Goal: Communication & Community: Answer question/provide support

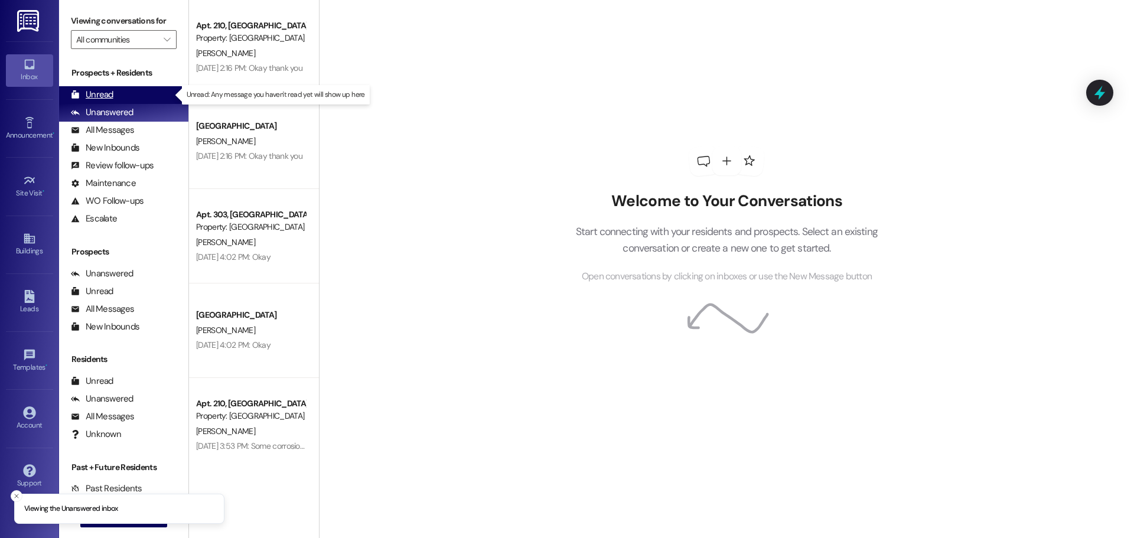
click at [79, 97] on icon at bounding box center [75, 94] width 9 height 9
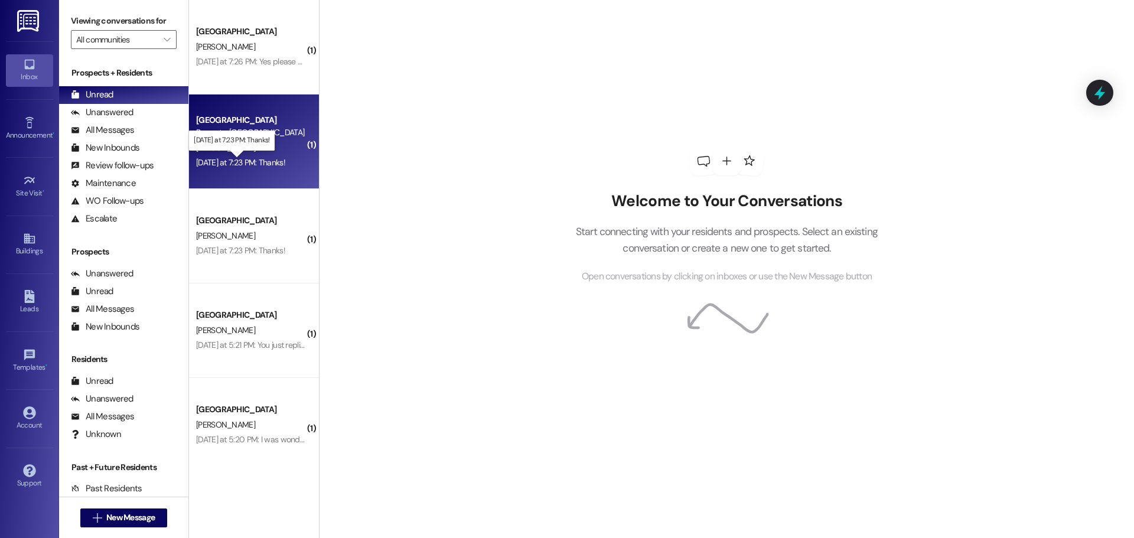
click at [232, 158] on div "[DATE] at 7:23 PM: Thanks! [DATE] at 7:23 PM: Thanks!" at bounding box center [240, 162] width 89 height 11
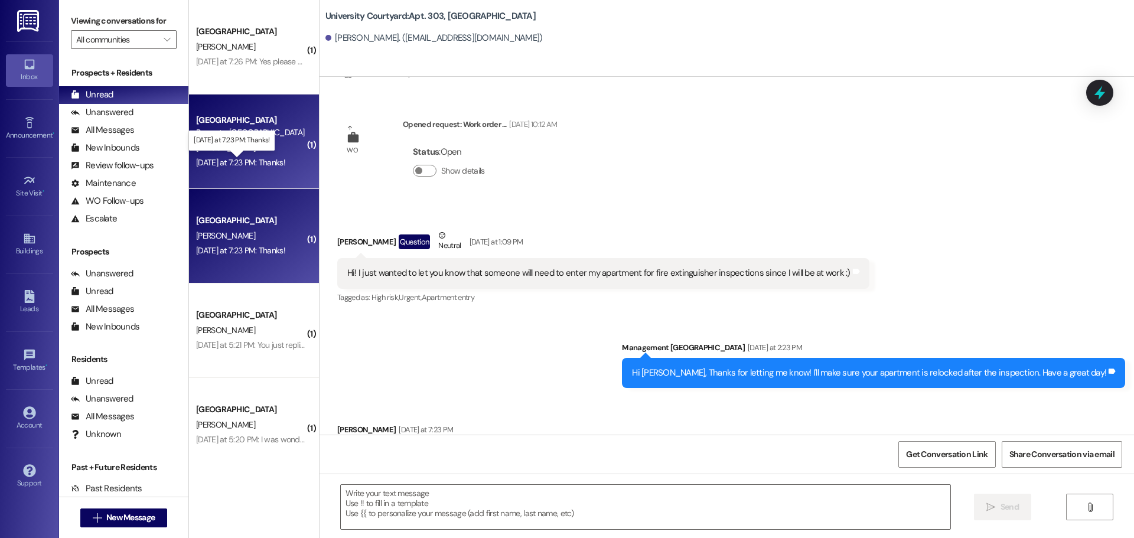
scroll to position [15111, 0]
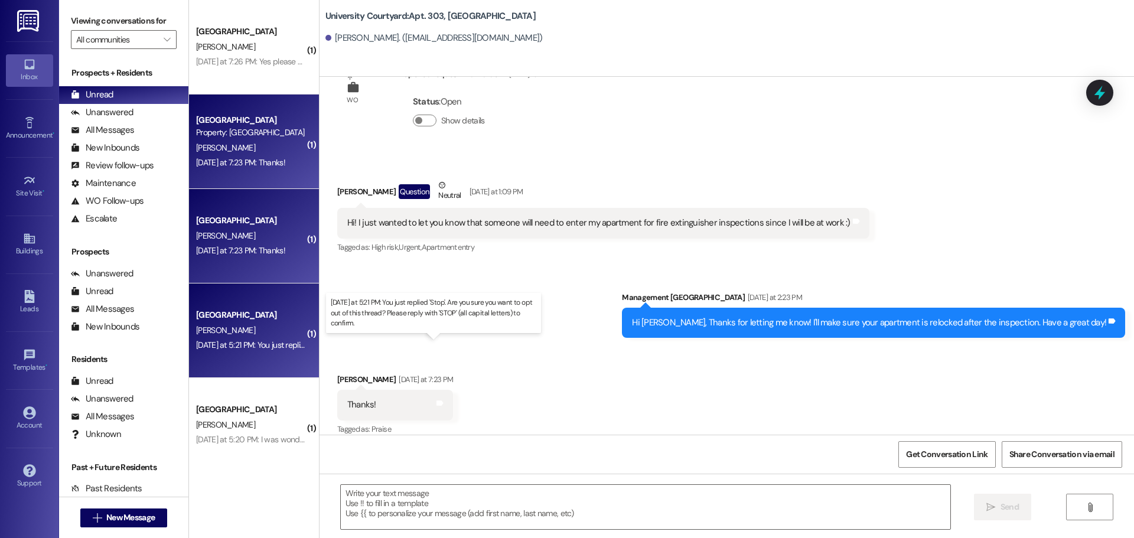
click at [252, 346] on div "[DATE] at 5:21 PM: You just replied 'Stop'. Are you sure you want to opt out of…" at bounding box center [436, 345] width 480 height 11
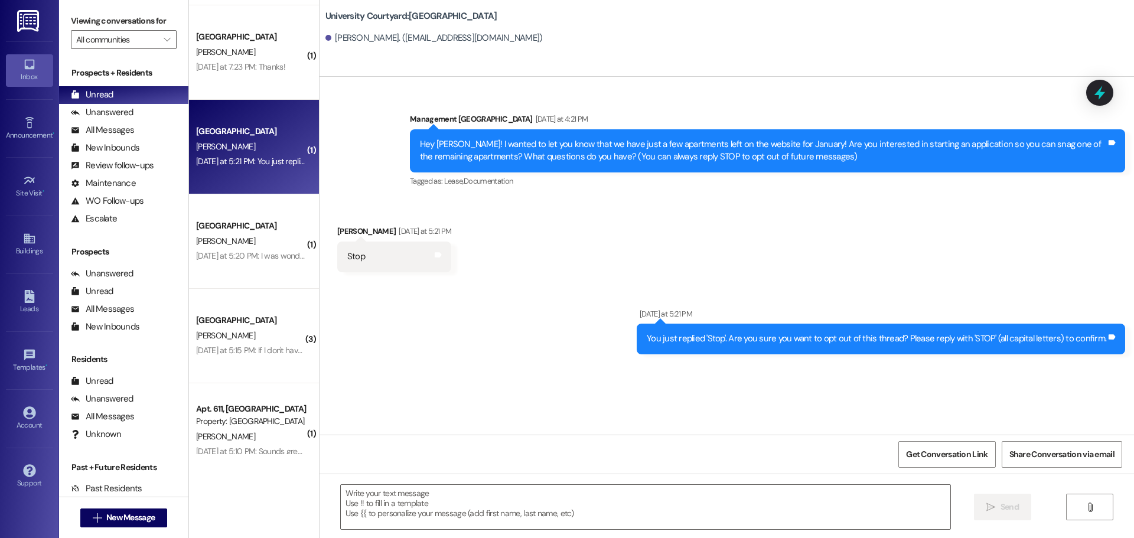
scroll to position [197, 0]
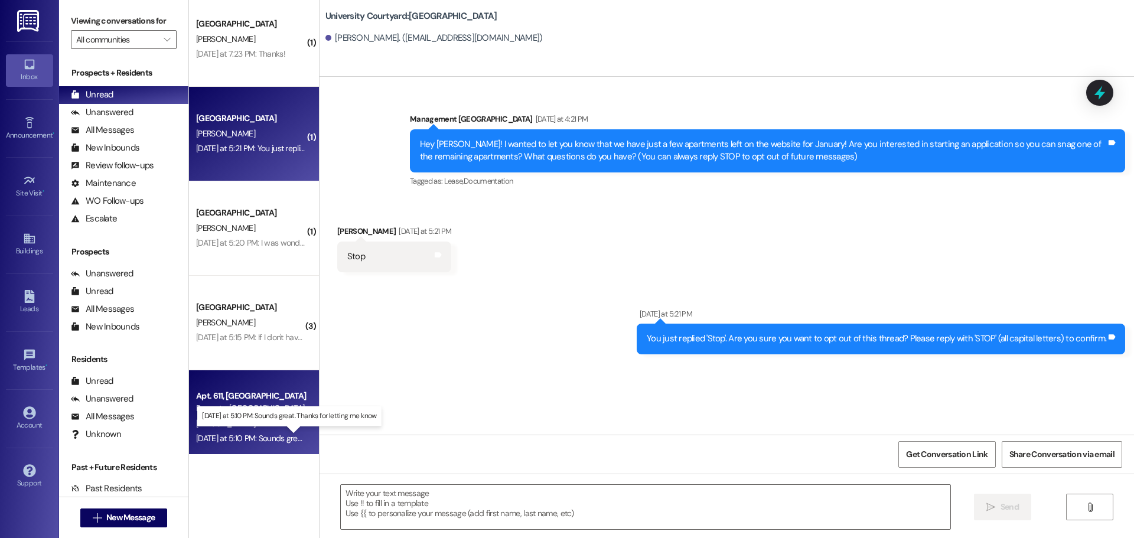
click at [274, 439] on div "[DATE] at 5:10 PM: Sounds great. Thanks for letting me know [DATE] at 5:10 PM: …" at bounding box center [298, 438] width 204 height 11
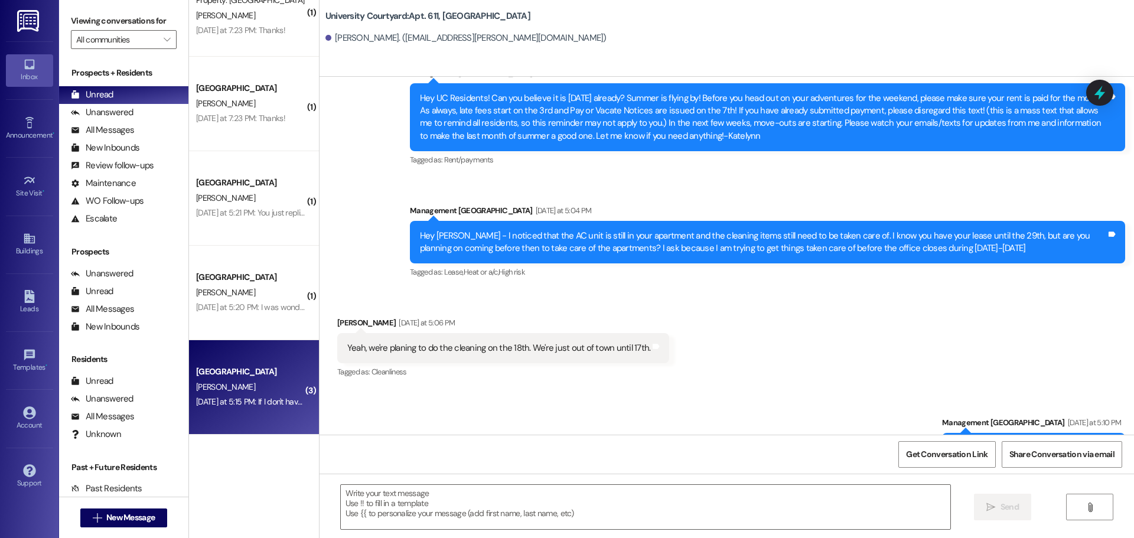
scroll to position [0, 0]
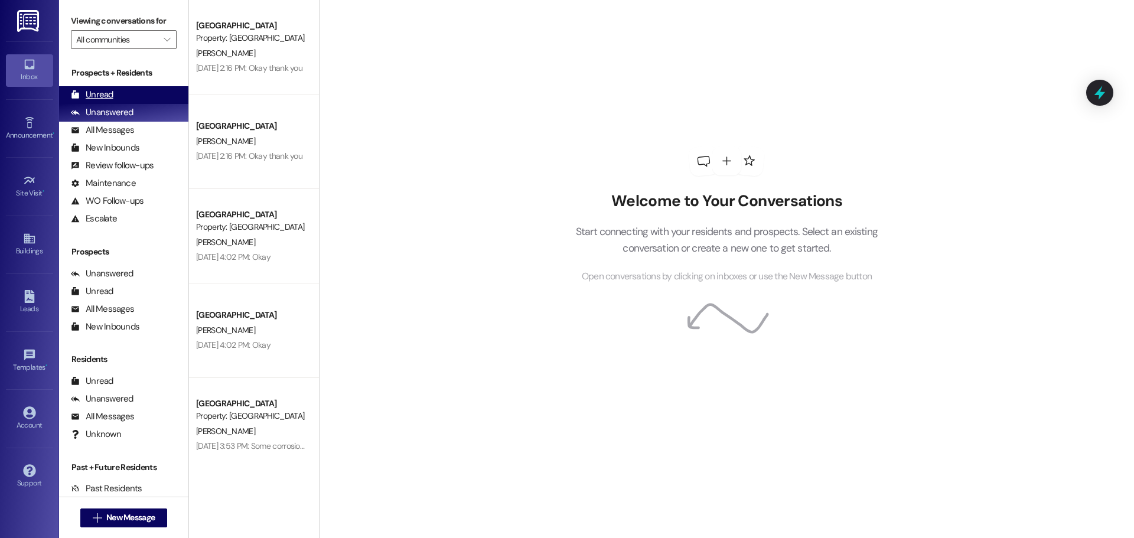
click at [128, 95] on div "Unread (0)" at bounding box center [123, 95] width 129 height 18
